Goal: Information Seeking & Learning: Learn about a topic

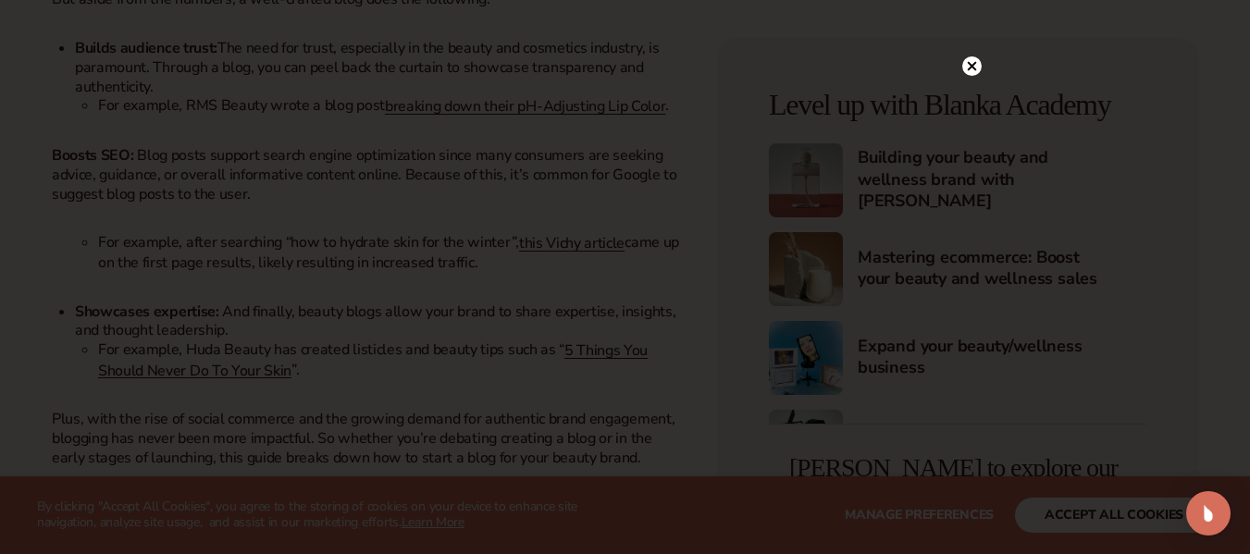
scroll to position [1573, 0]
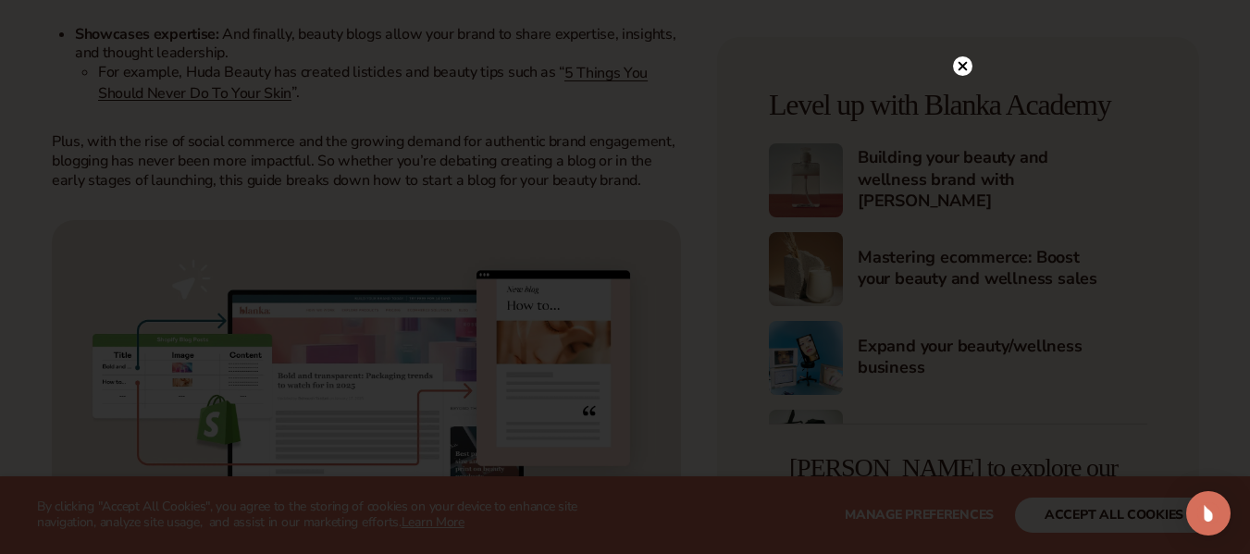
click at [960, 63] on circle at bounding box center [962, 65] width 19 height 19
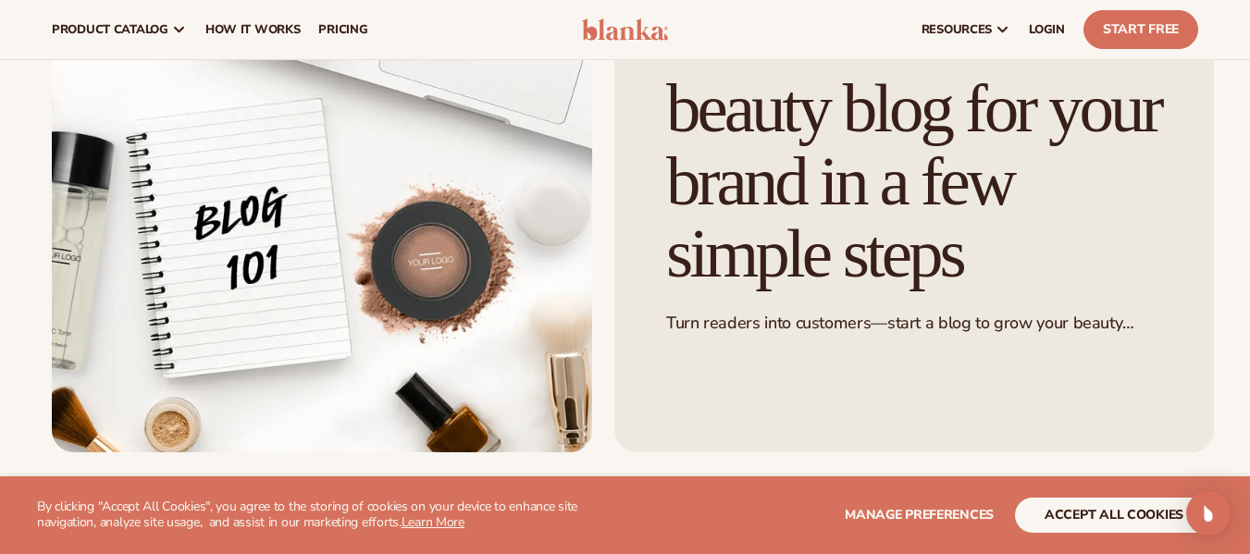
scroll to position [0, 0]
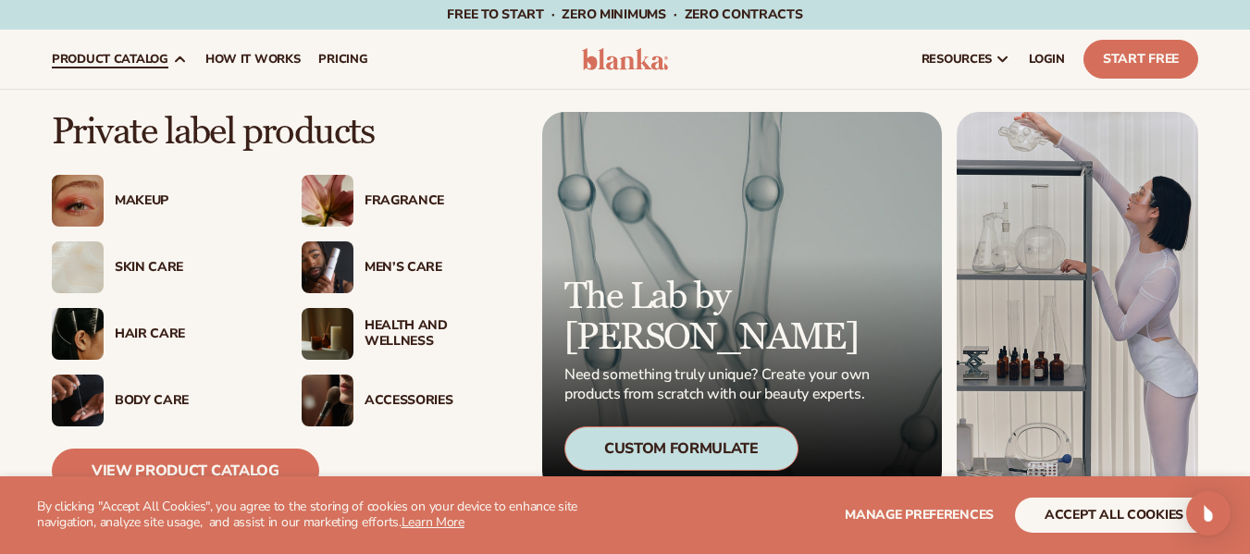
click at [399, 335] on div "Health And Wellness" at bounding box center [440, 333] width 150 height 31
click at [412, 196] on div "Fragrance" at bounding box center [440, 201] width 150 height 16
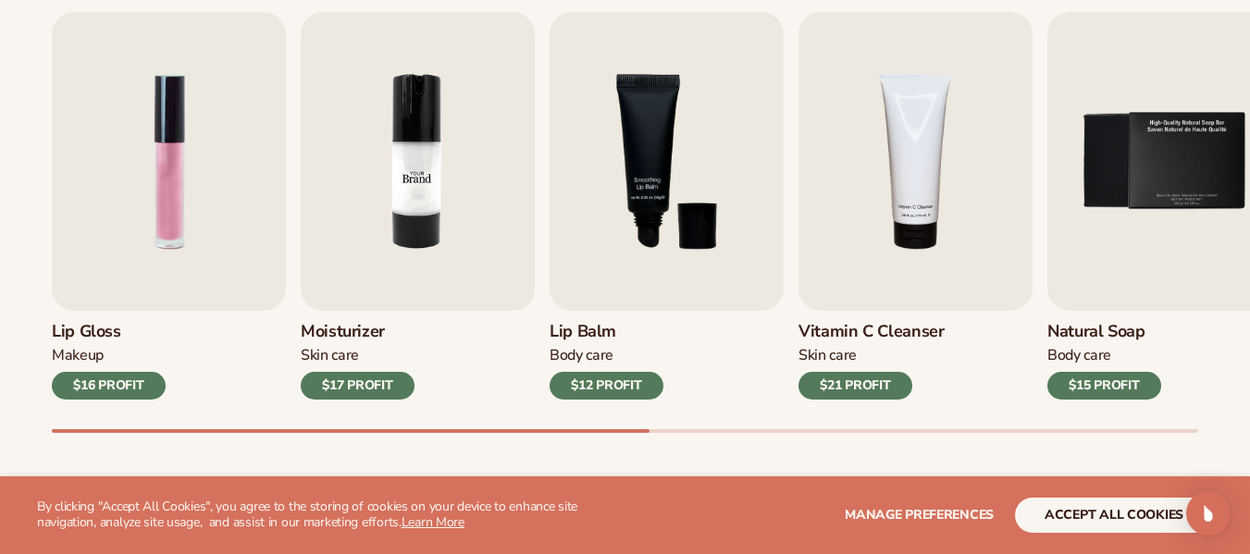
scroll to position [648, 0]
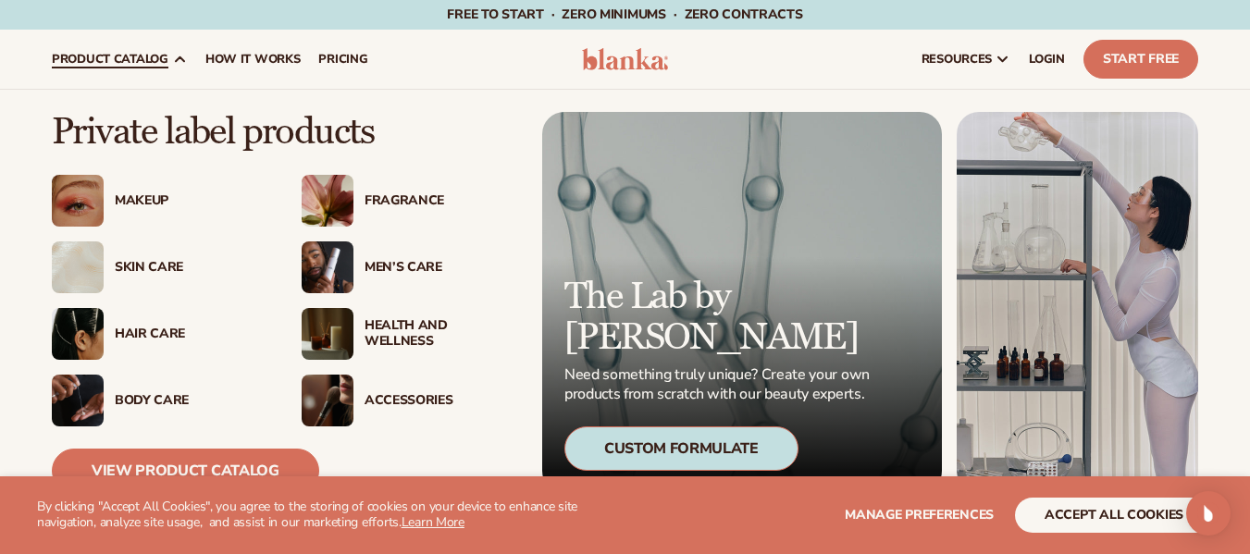
click at [144, 69] on link "product catalog" at bounding box center [120, 59] width 154 height 59
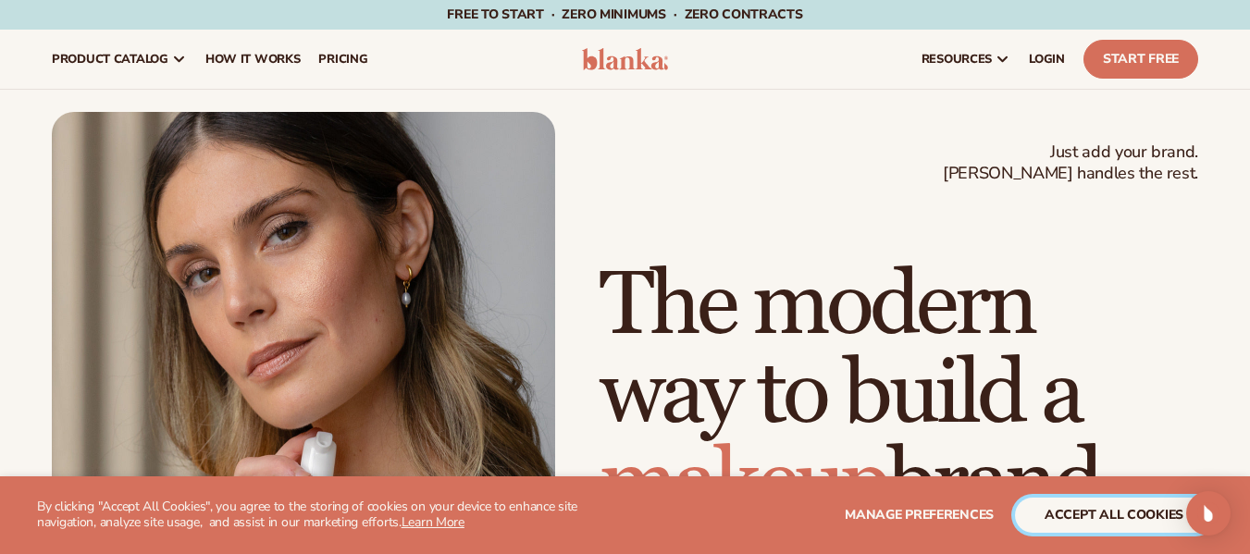
click at [1095, 514] on button "accept all cookies" at bounding box center [1114, 515] width 198 height 35
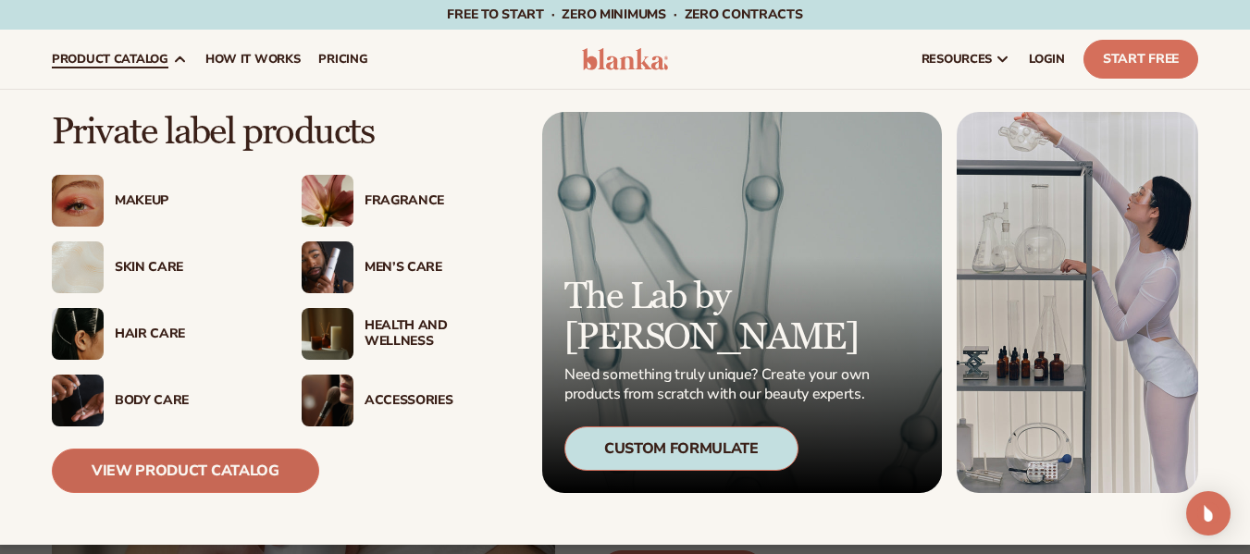
click at [176, 466] on link "View Product Catalog" at bounding box center [185, 471] width 267 height 44
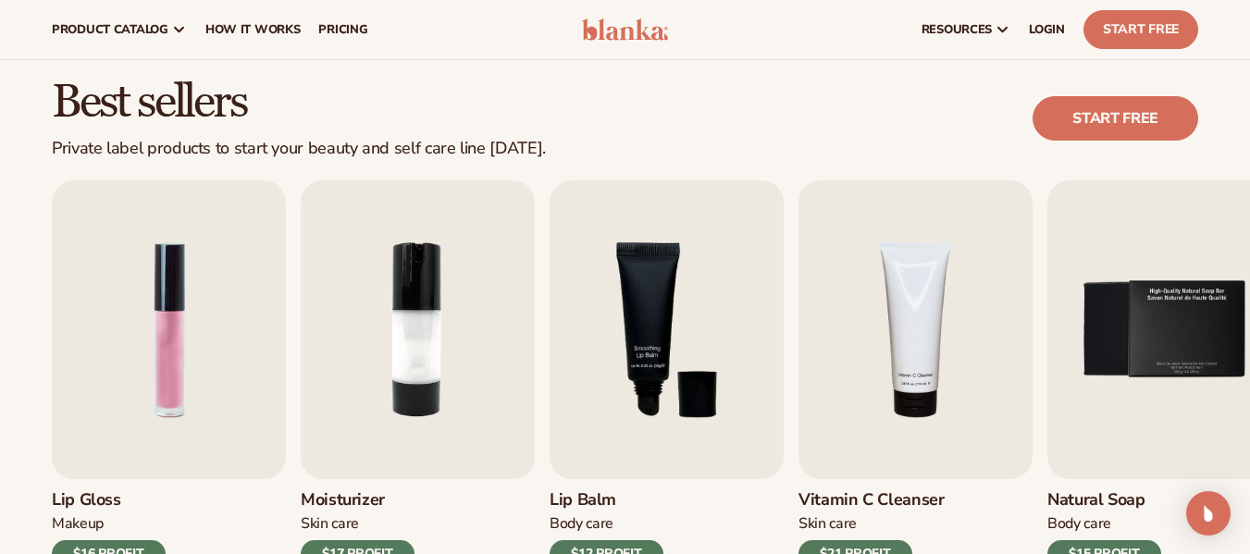
scroll to position [463, 0]
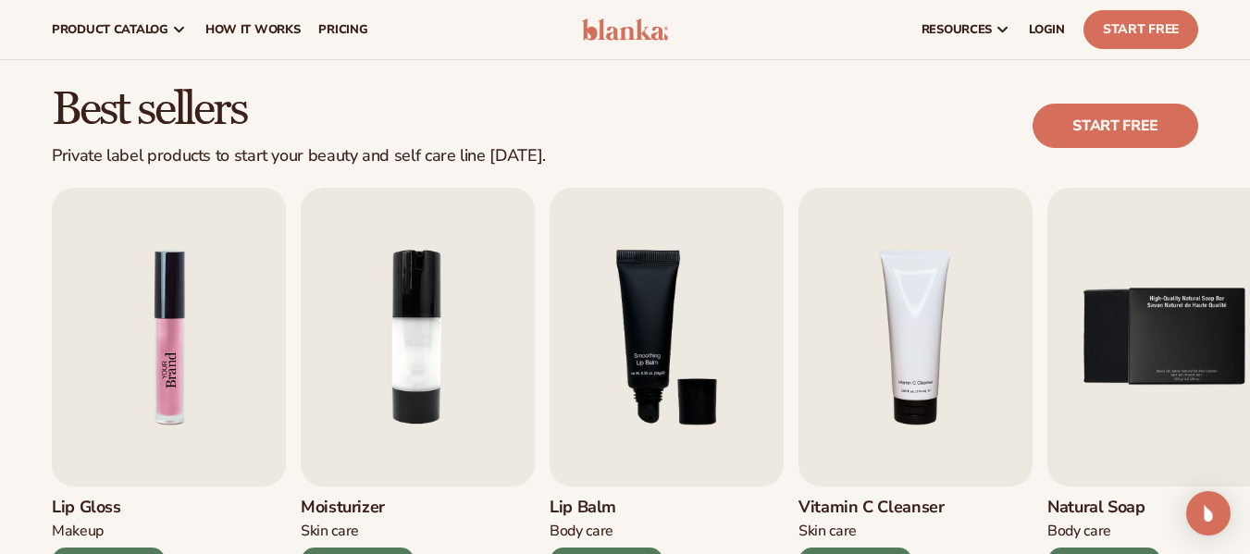
click at [155, 334] on img "1 / 9" at bounding box center [169, 337] width 234 height 299
click at [124, 329] on img "1 / 9" at bounding box center [169, 337] width 234 height 299
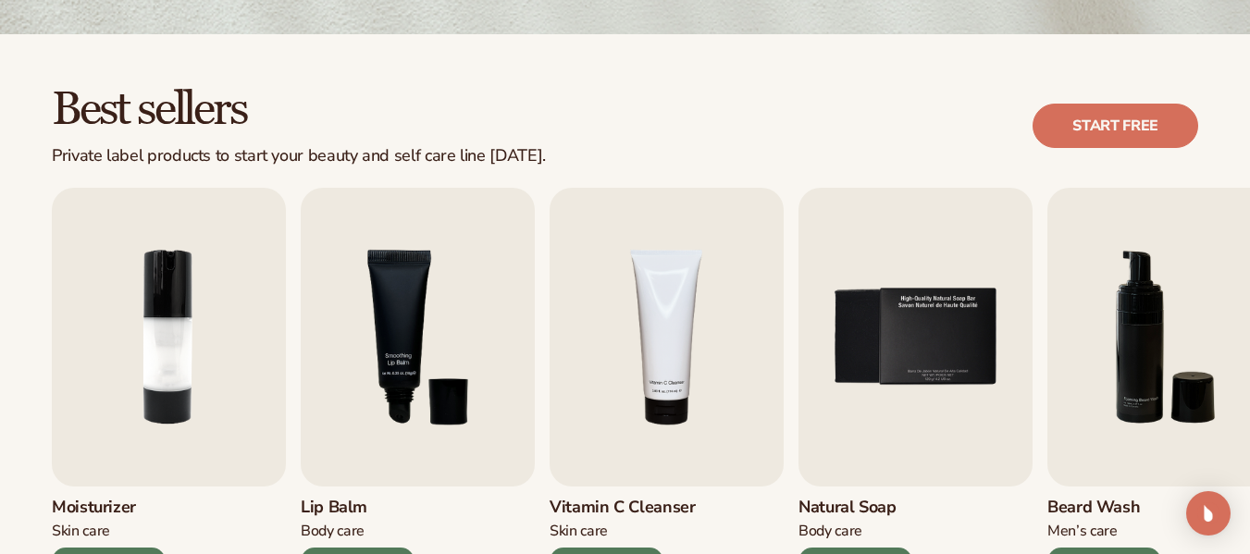
scroll to position [555, 0]
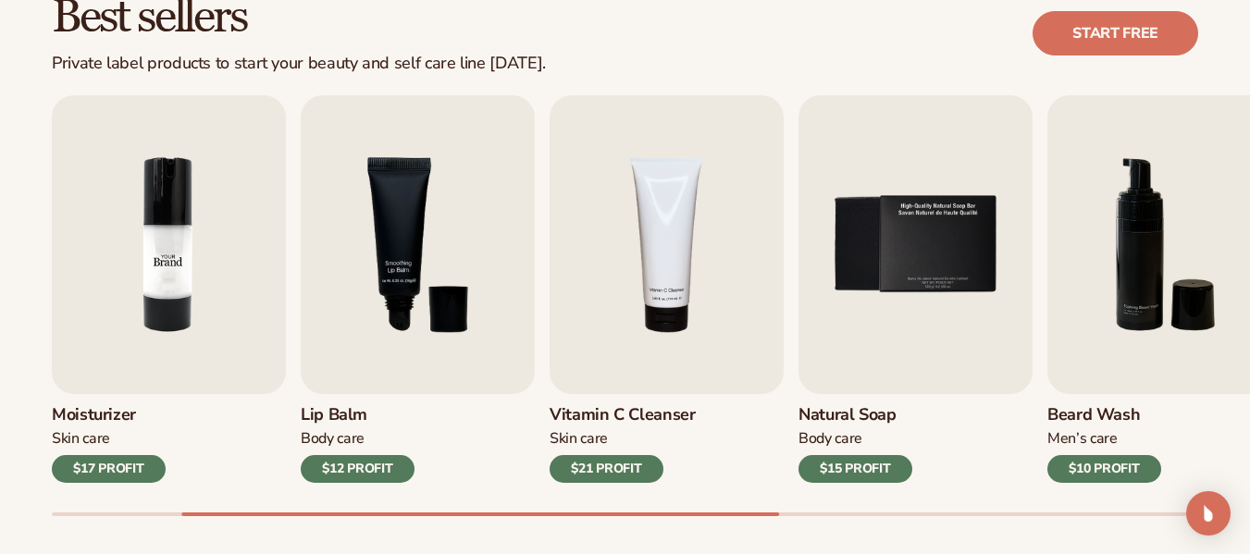
click at [189, 291] on img "2 / 9" at bounding box center [169, 244] width 234 height 299
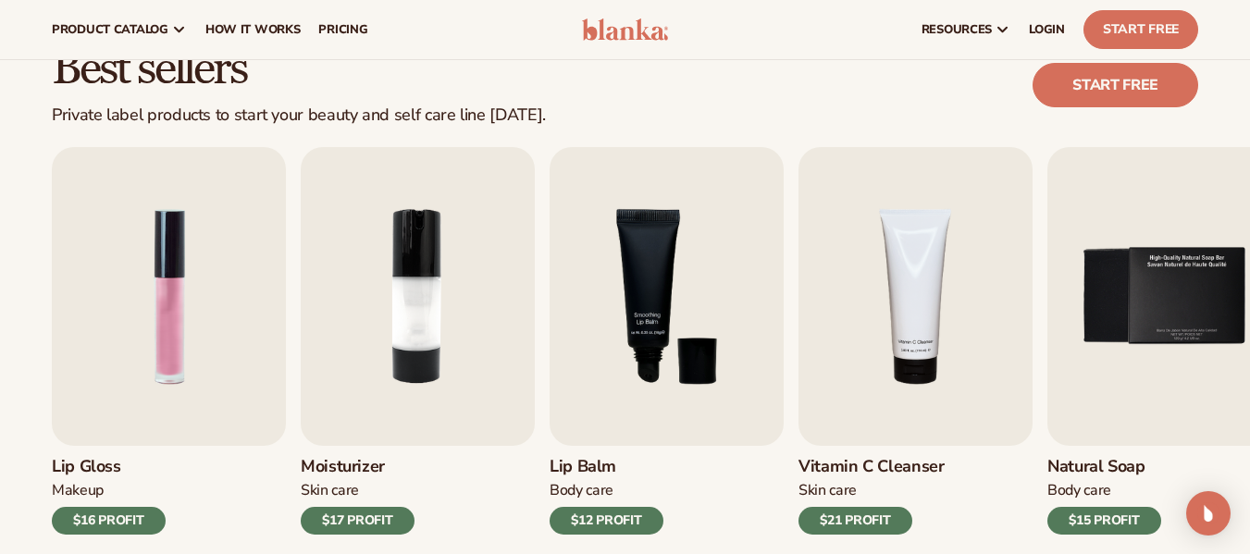
scroll to position [463, 0]
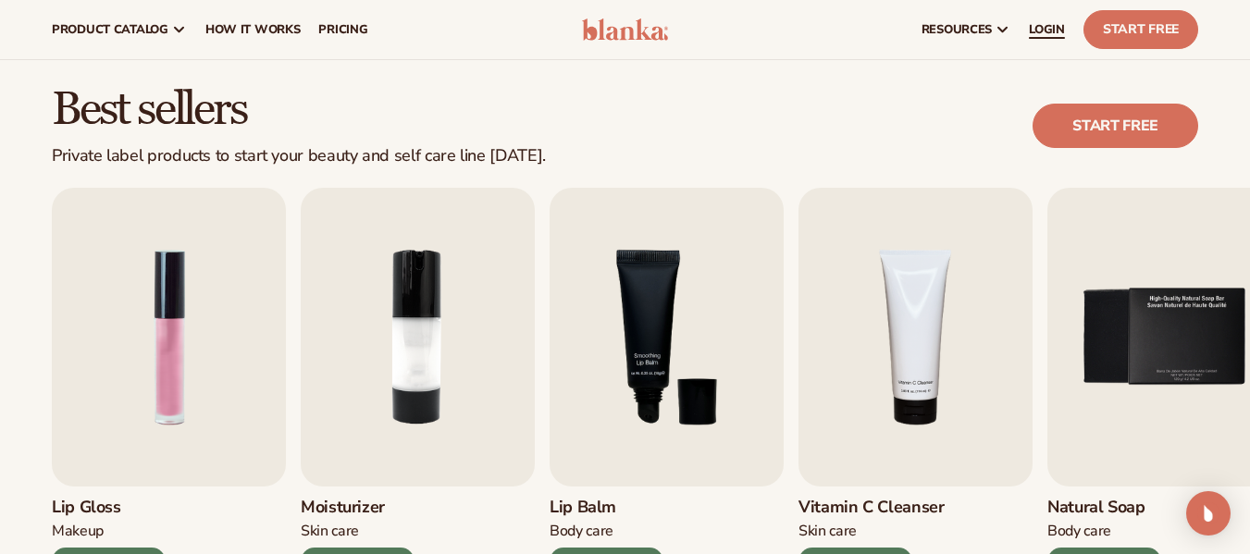
click at [1047, 24] on span "LOGIN" at bounding box center [1047, 29] width 36 height 15
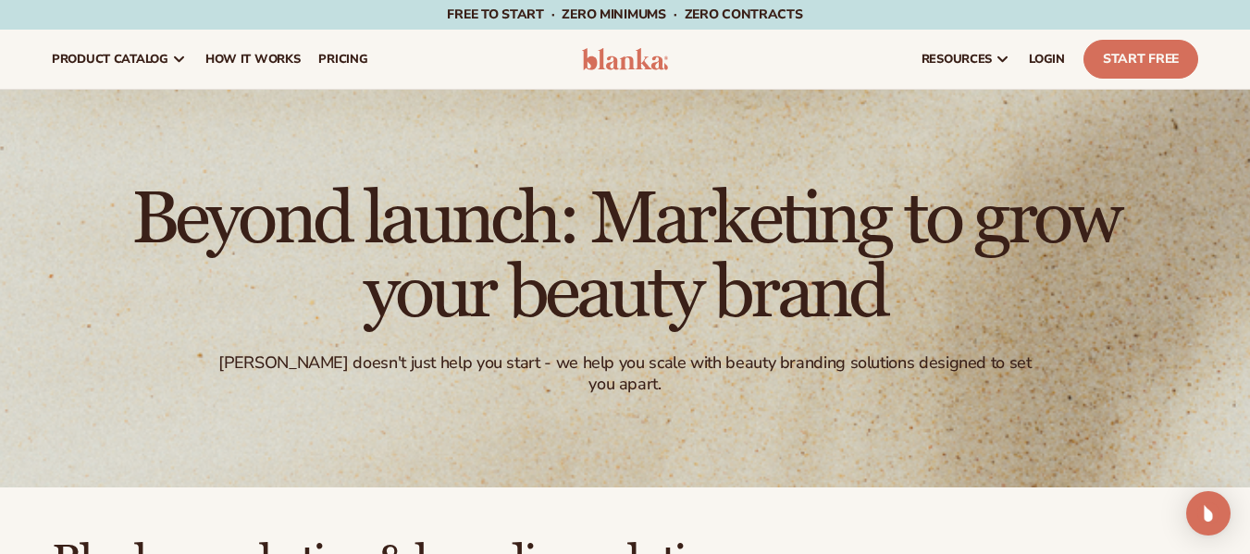
click at [618, 65] on img at bounding box center [625, 59] width 87 height 22
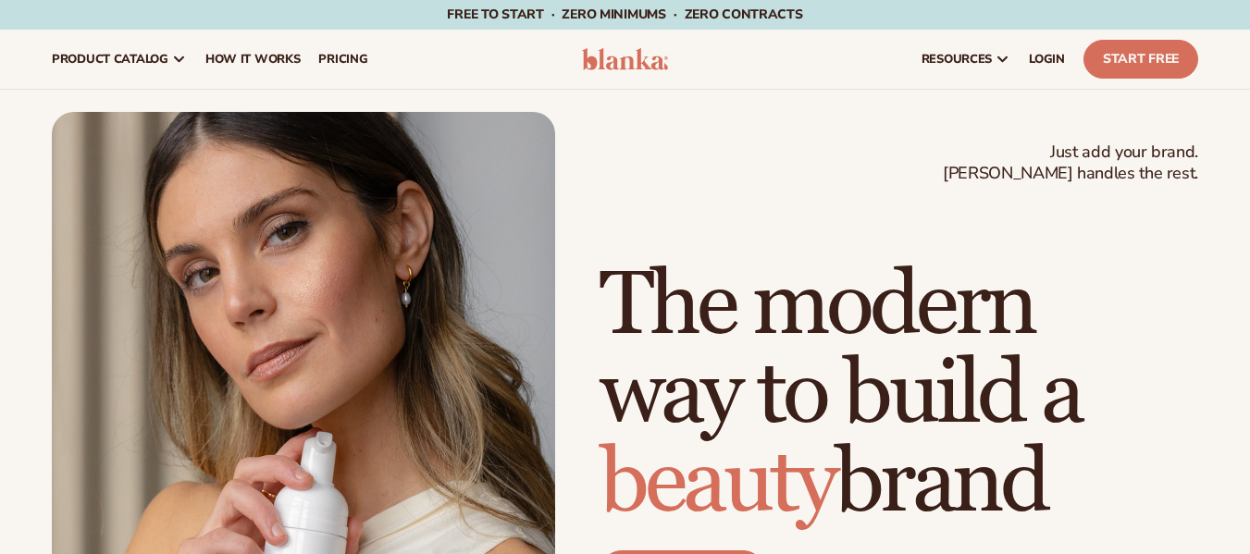
click at [341, 57] on span "pricing" at bounding box center [342, 59] width 49 height 15
